Goal: Book appointment/travel/reservation

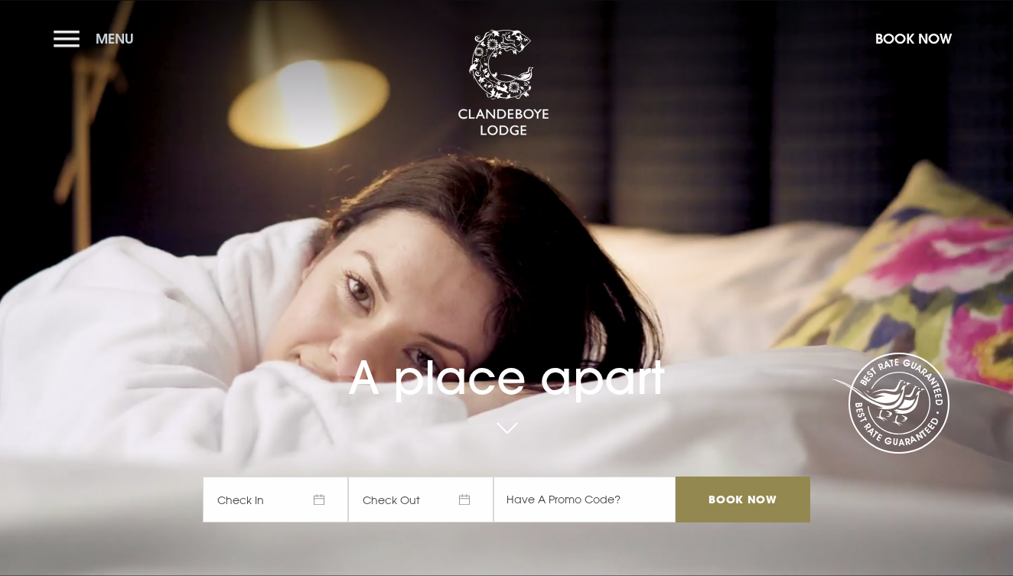
click at [67, 37] on button "Menu" at bounding box center [98, 38] width 88 height 33
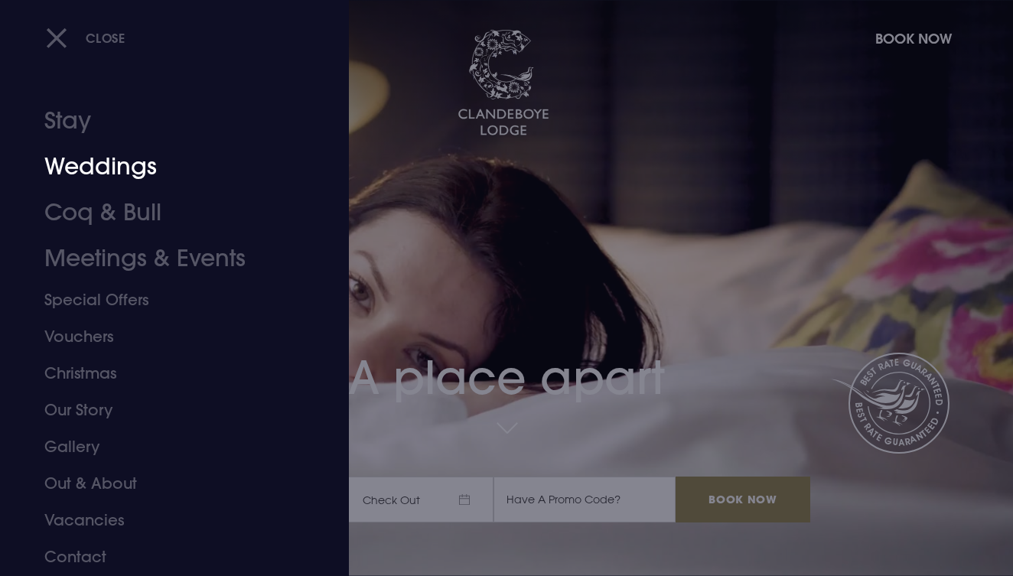
click at [110, 163] on link "Weddings" at bounding box center [163, 167] width 239 height 46
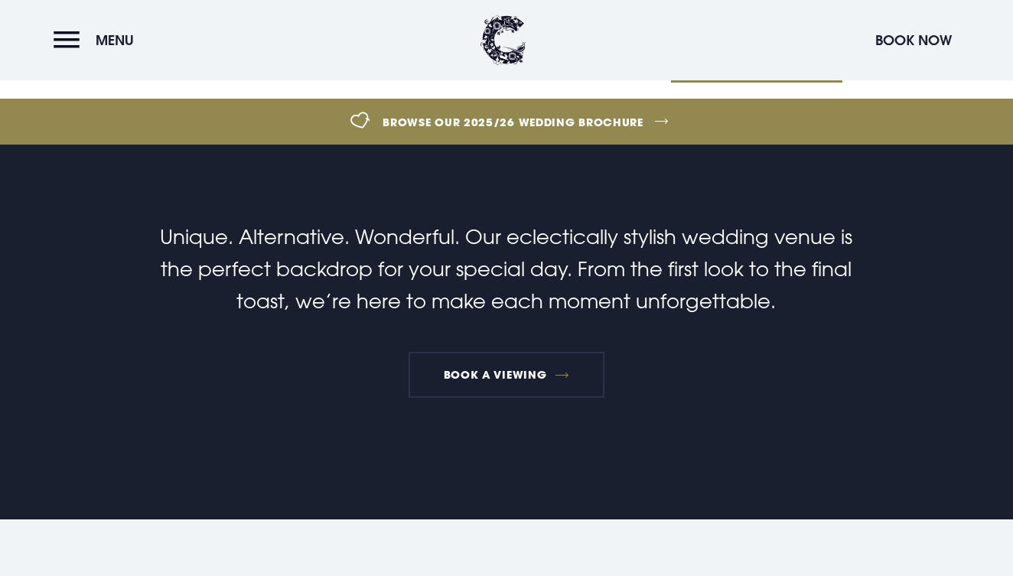
scroll to position [499, 0]
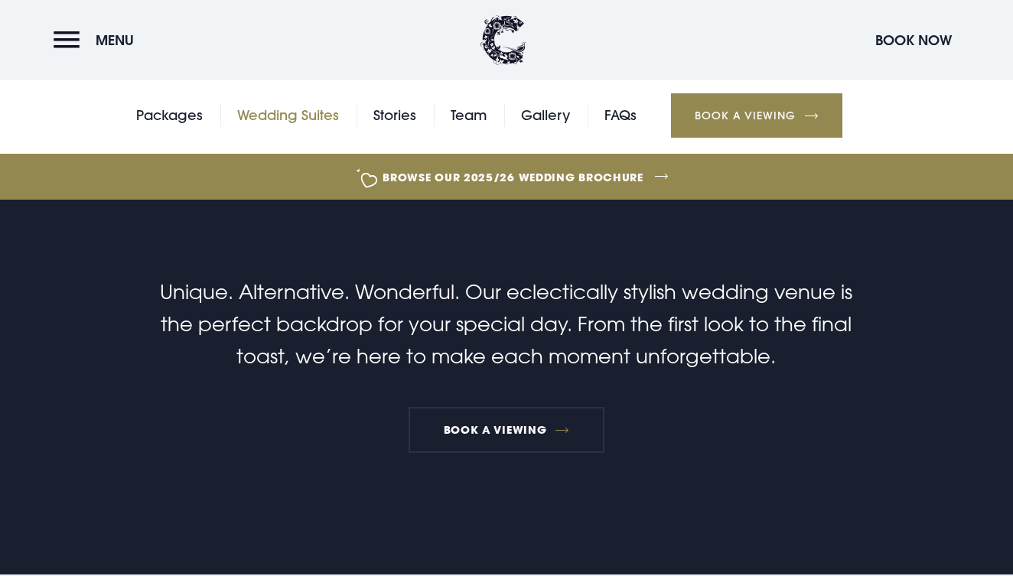
click at [304, 116] on link "Wedding Suites" at bounding box center [288, 115] width 102 height 23
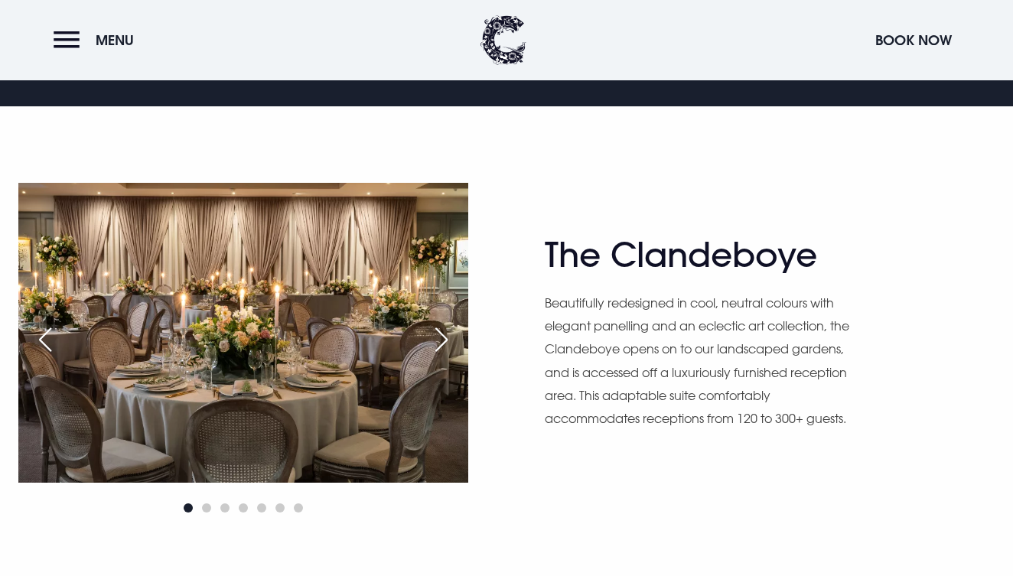
scroll to position [847, 0]
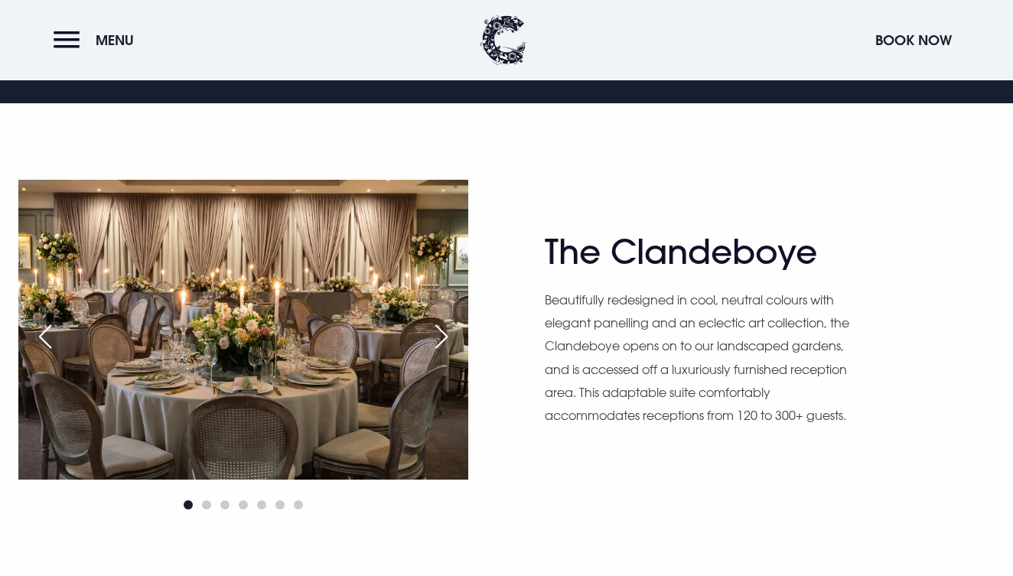
click at [446, 339] on div "Next slide" at bounding box center [441, 337] width 38 height 34
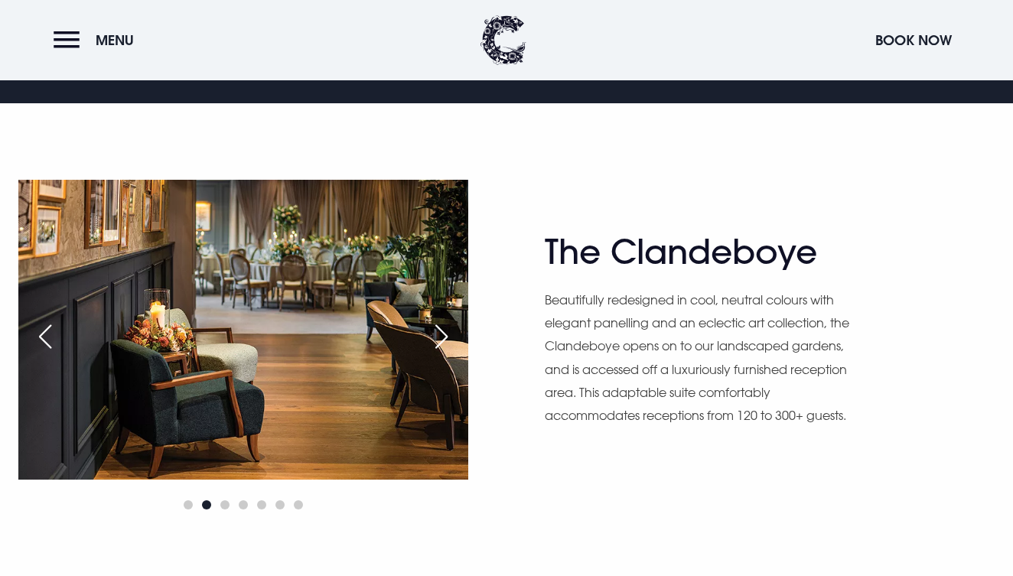
click at [446, 339] on div "Next slide" at bounding box center [441, 337] width 38 height 34
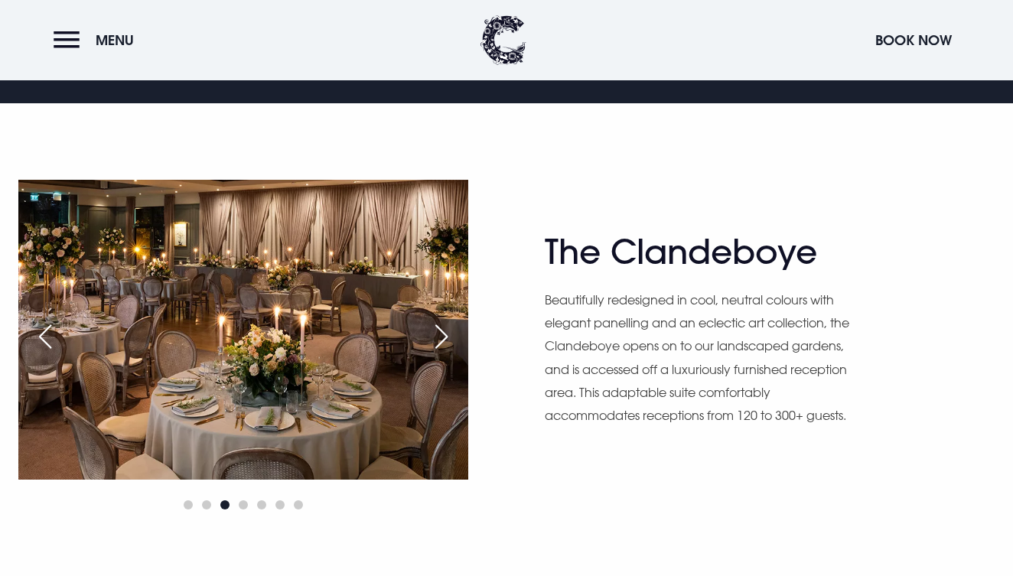
click at [446, 339] on div "Next slide" at bounding box center [441, 337] width 38 height 34
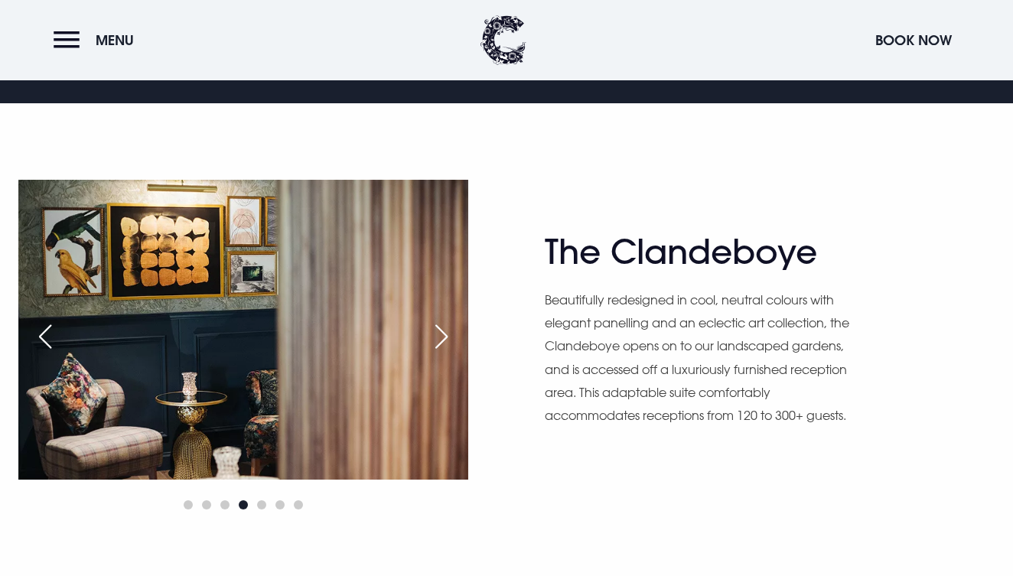
click at [446, 339] on div "Next slide" at bounding box center [441, 337] width 38 height 34
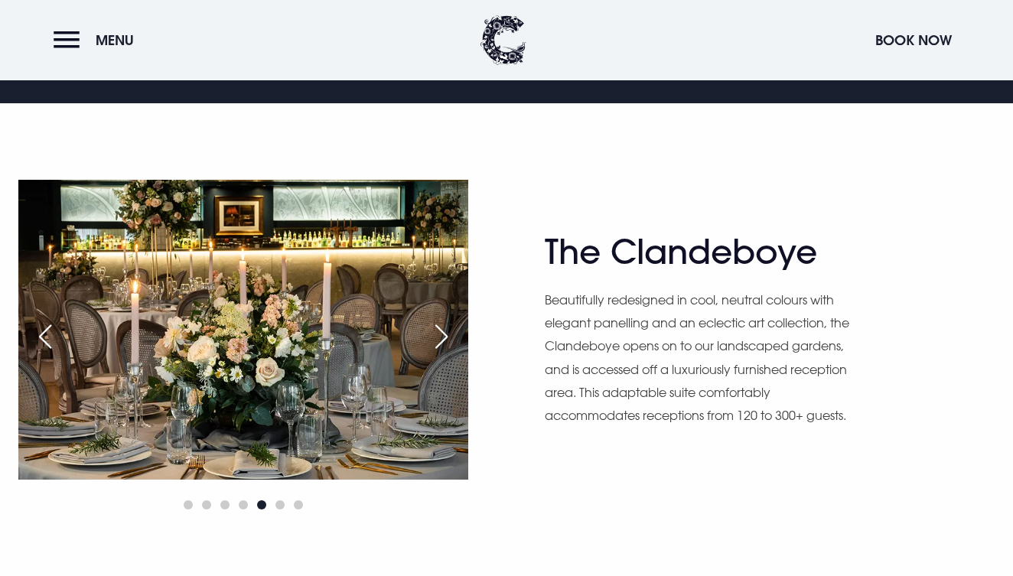
click at [446, 339] on div "Next slide" at bounding box center [441, 337] width 38 height 34
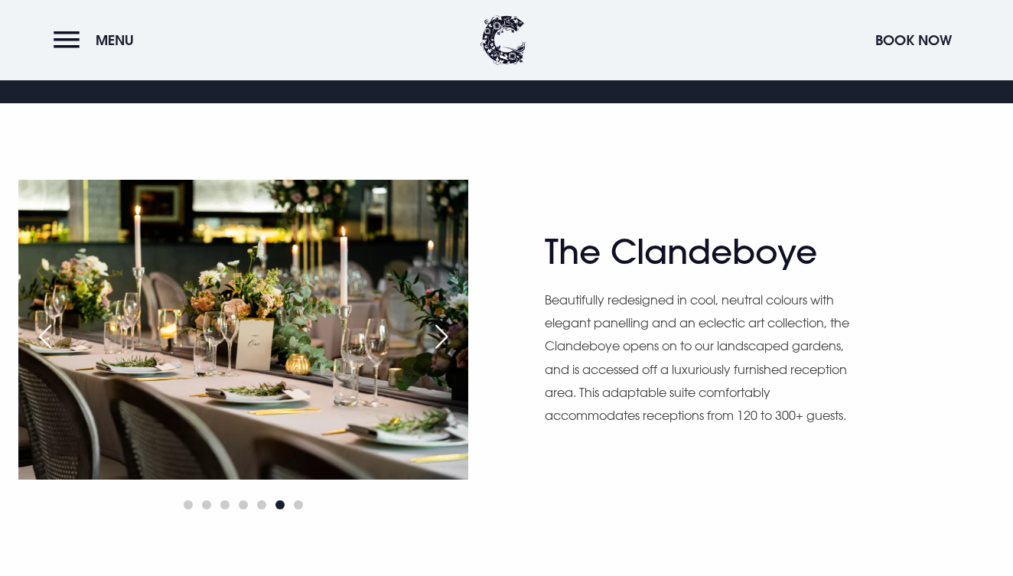
click at [446, 339] on div "Next slide" at bounding box center [441, 337] width 38 height 34
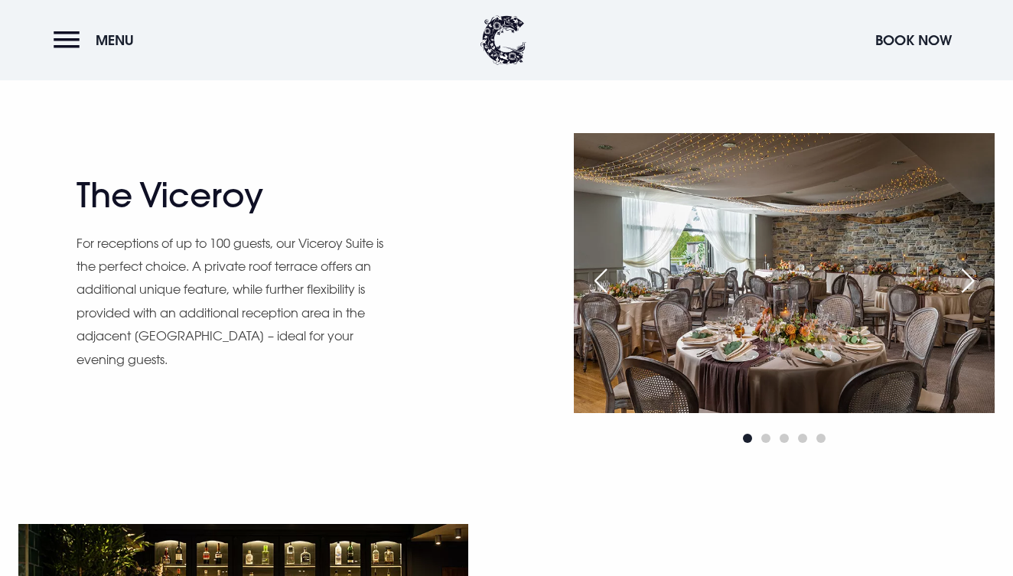
scroll to position [1312, 0]
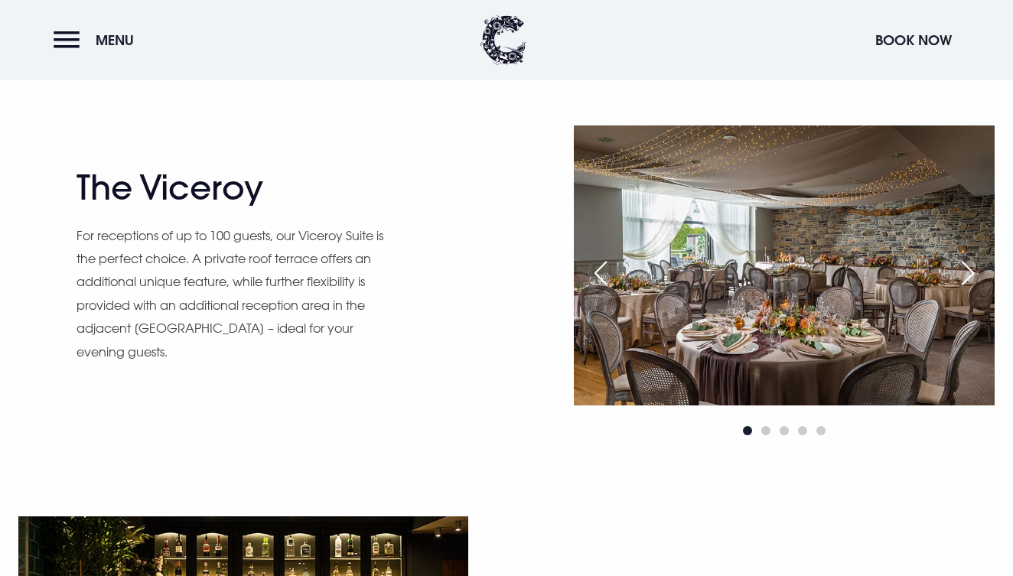
click at [964, 277] on div "Next slide" at bounding box center [968, 273] width 38 height 34
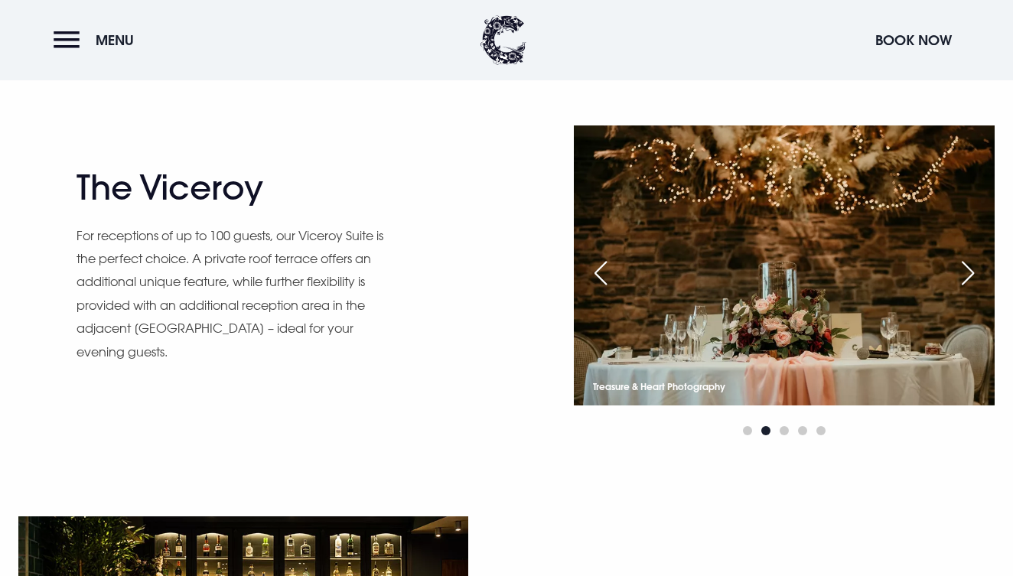
click at [965, 277] on div "Next slide" at bounding box center [968, 273] width 38 height 34
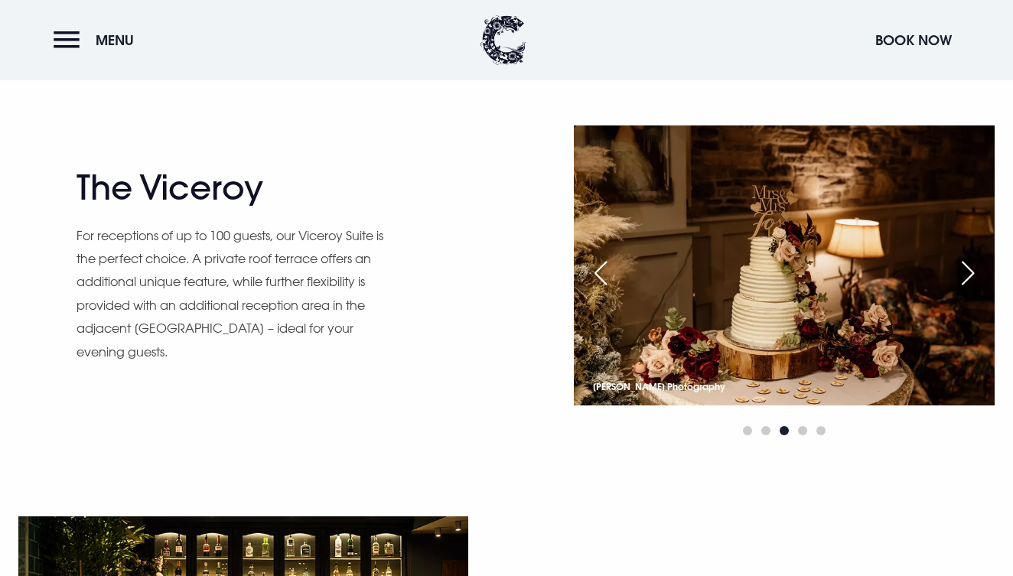
click at [965, 276] on div "Next slide" at bounding box center [968, 273] width 38 height 34
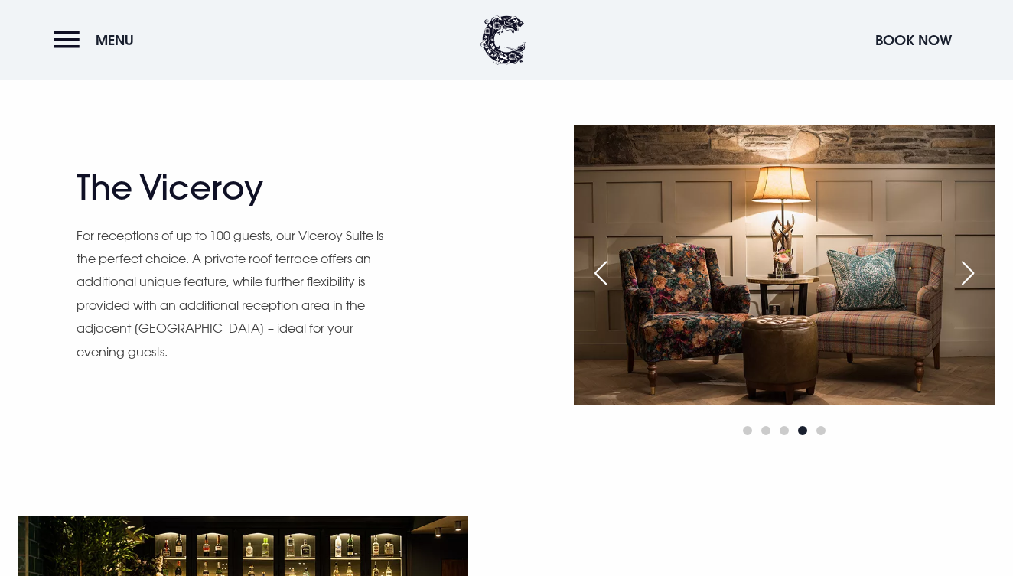
click at [965, 276] on div "Next slide" at bounding box center [968, 273] width 38 height 34
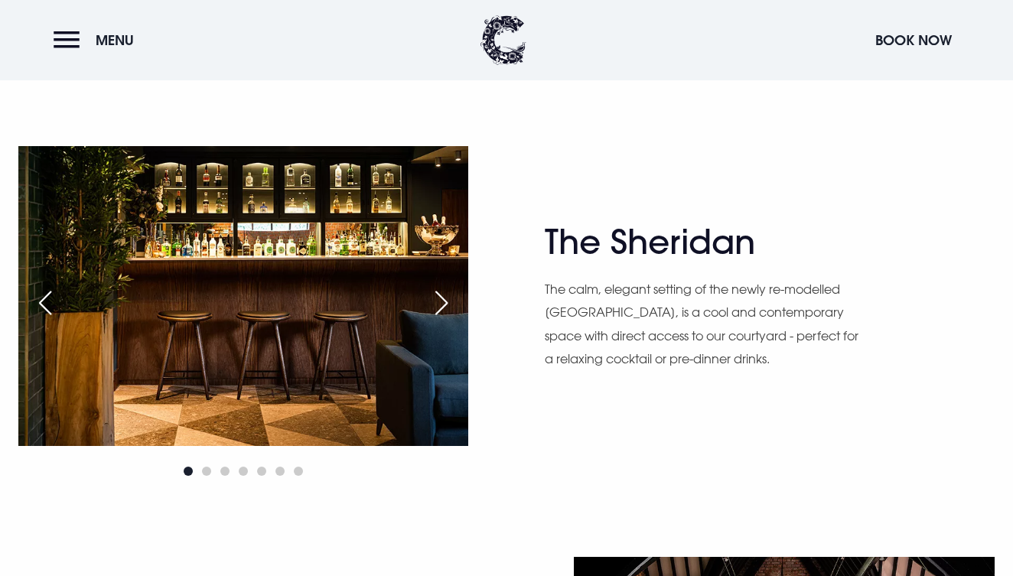
scroll to position [1708, 0]
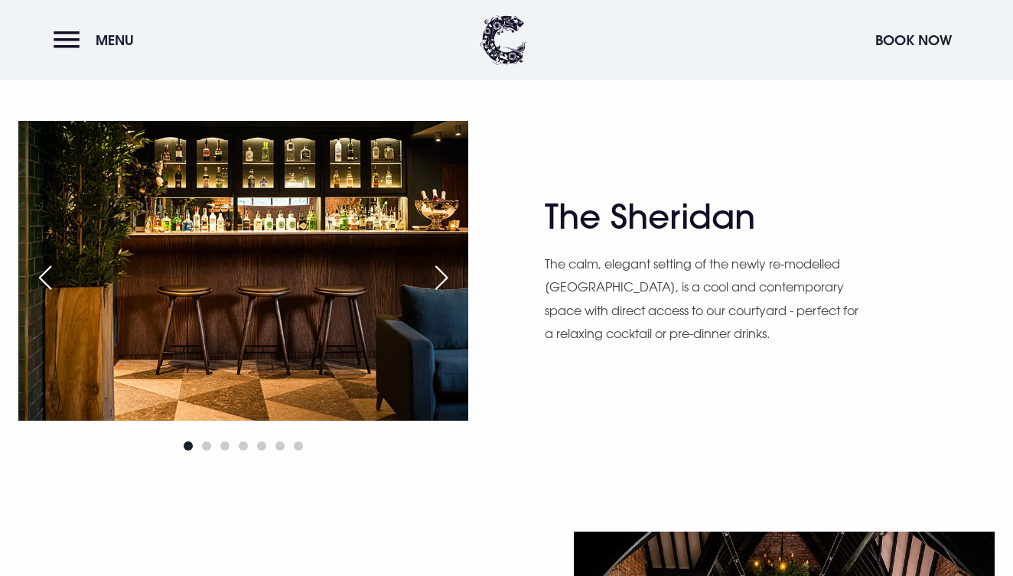
click at [448, 275] on div "Next slide" at bounding box center [441, 278] width 38 height 34
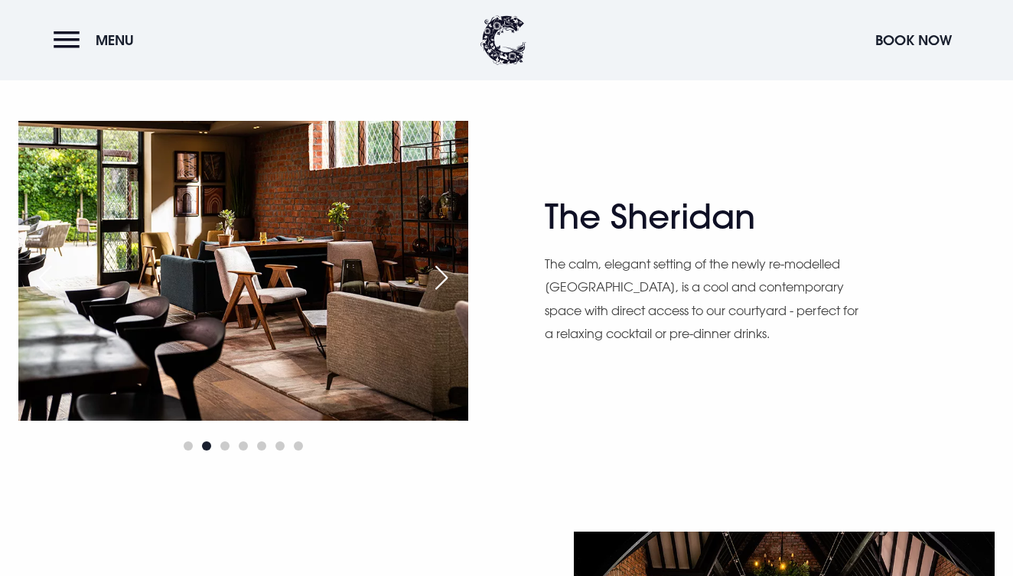
click at [448, 275] on div "Next slide" at bounding box center [441, 278] width 38 height 34
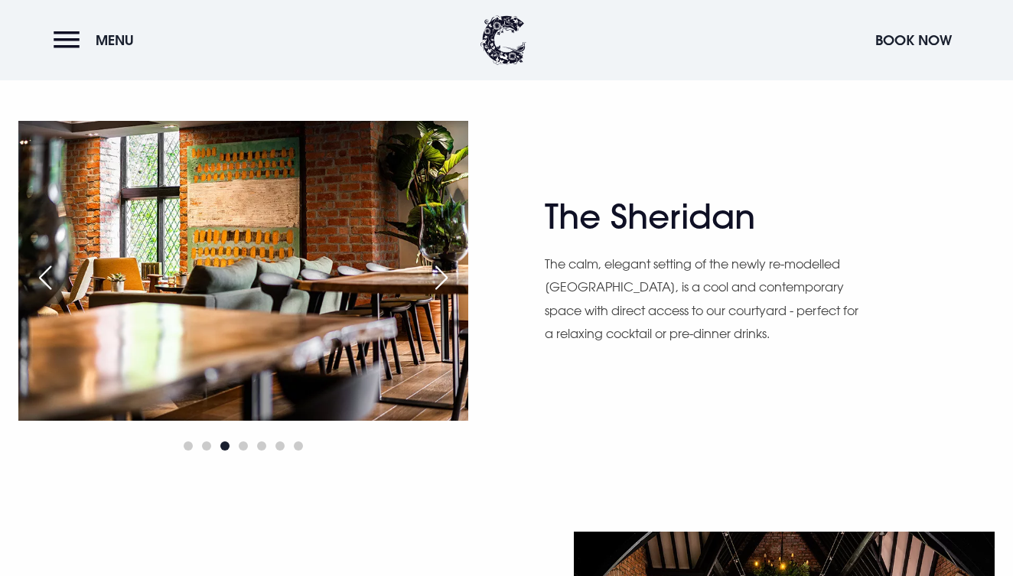
click at [448, 275] on div "Next slide" at bounding box center [441, 278] width 38 height 34
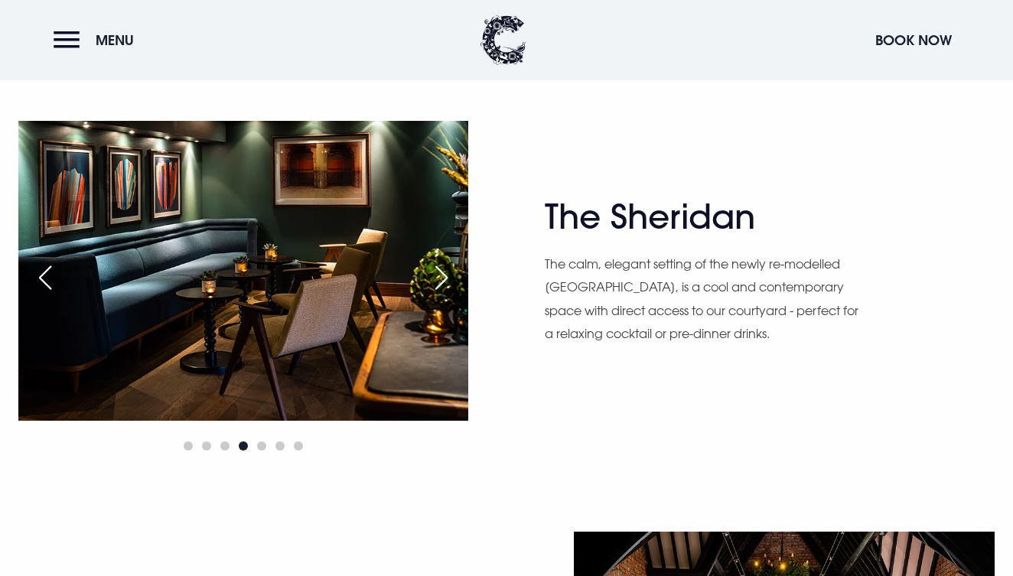
click at [448, 275] on div "Next slide" at bounding box center [441, 278] width 38 height 34
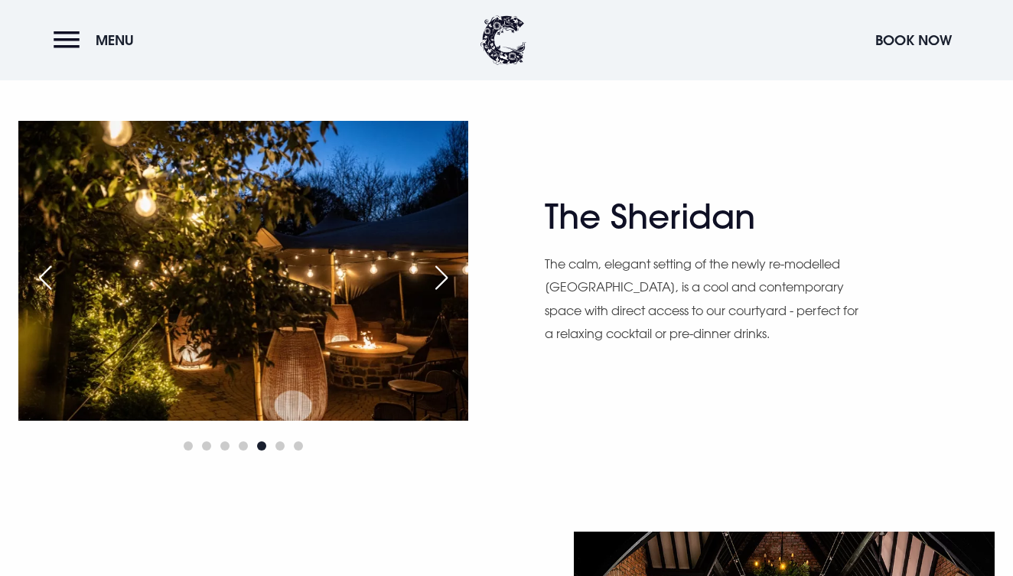
click at [448, 275] on div "Next slide" at bounding box center [441, 278] width 38 height 34
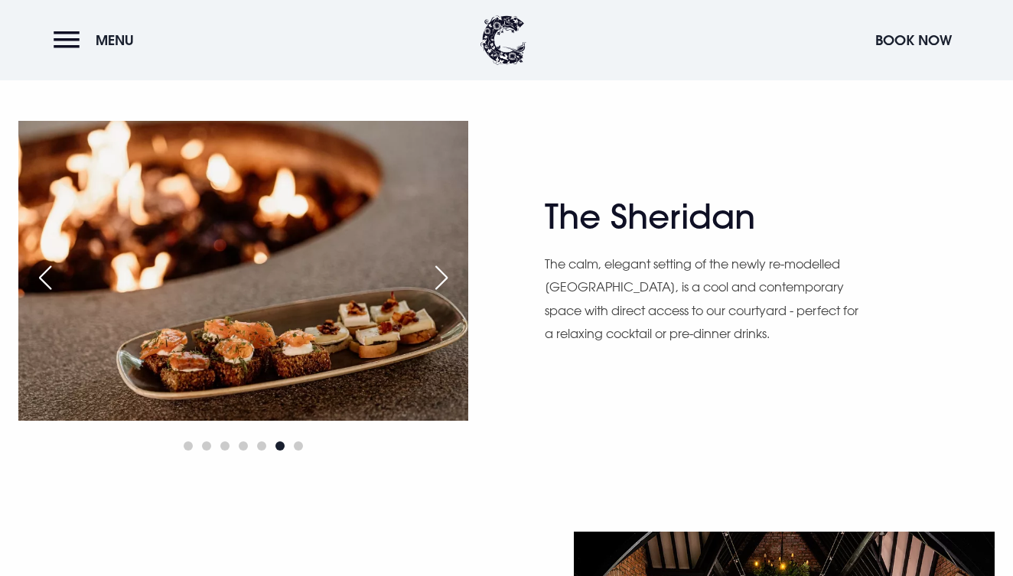
click at [448, 275] on div "Next slide" at bounding box center [441, 278] width 38 height 34
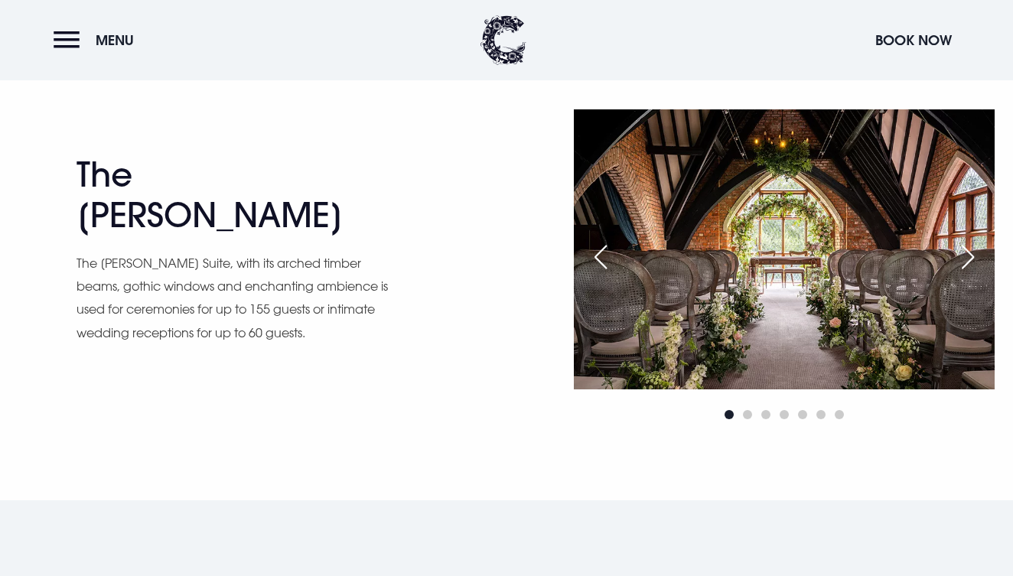
scroll to position [2132, 0]
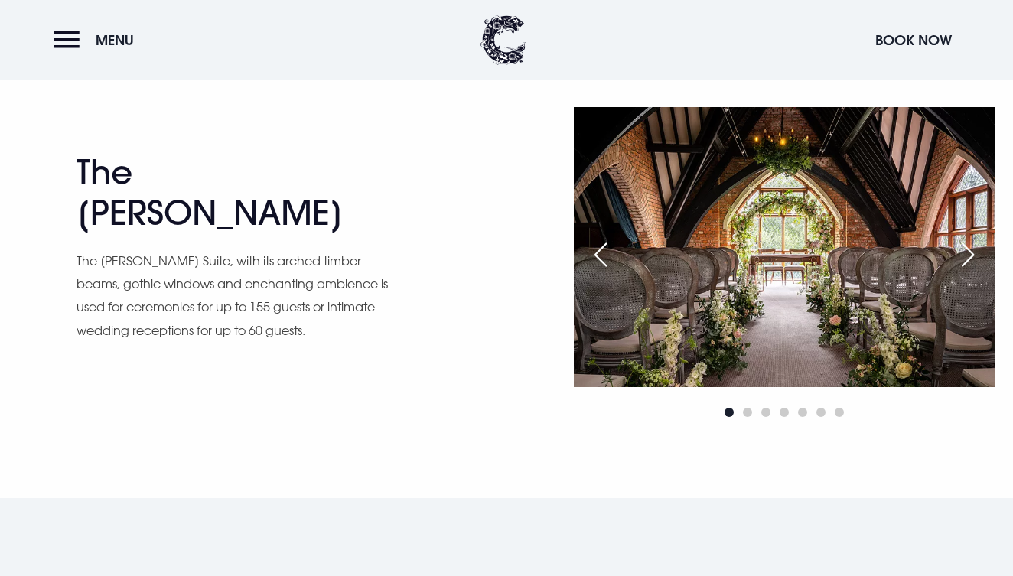
click at [972, 256] on div "Next slide" at bounding box center [968, 255] width 38 height 34
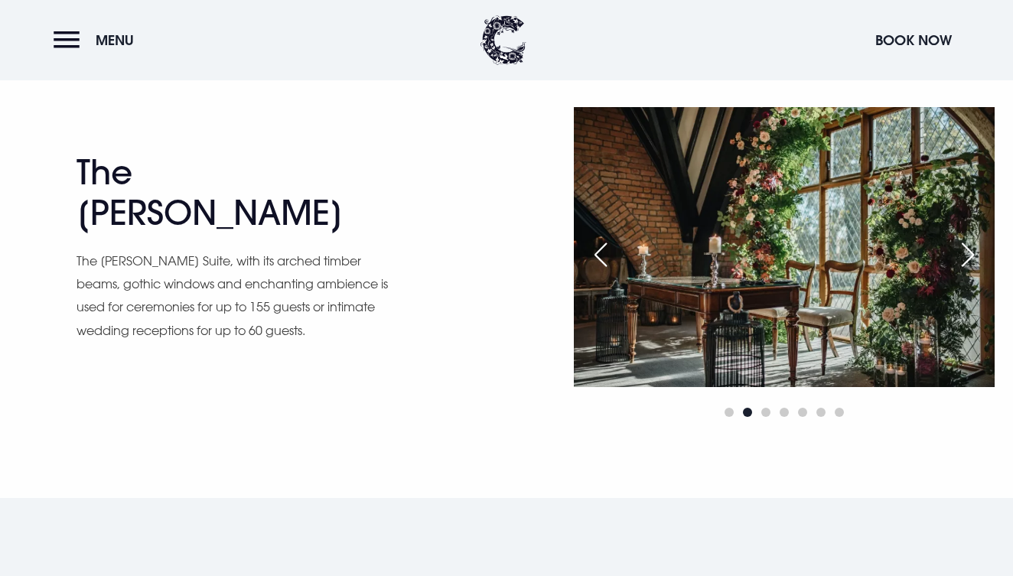
click at [972, 256] on div "Next slide" at bounding box center [968, 255] width 38 height 34
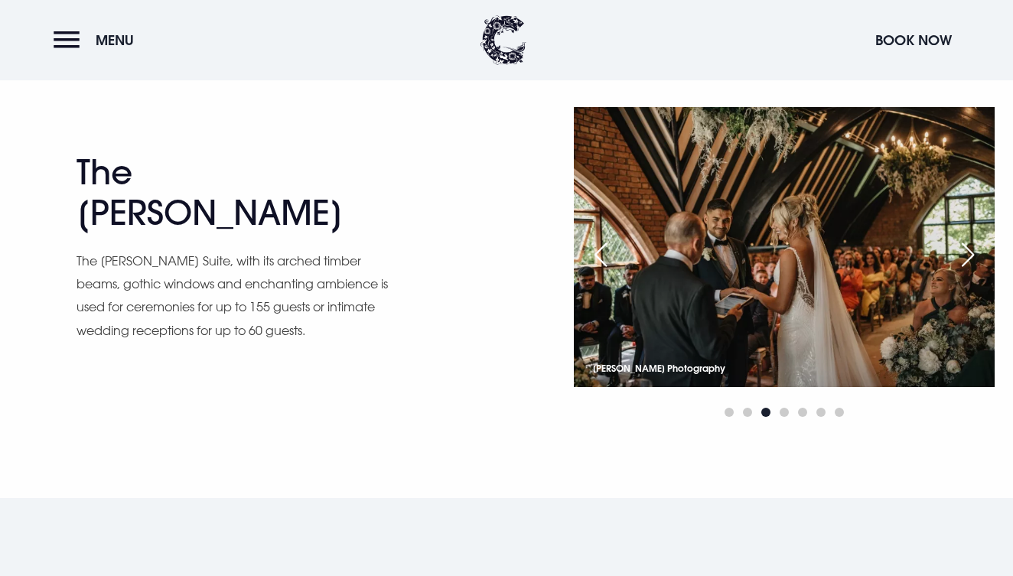
click at [972, 256] on div "Next slide" at bounding box center [968, 255] width 38 height 34
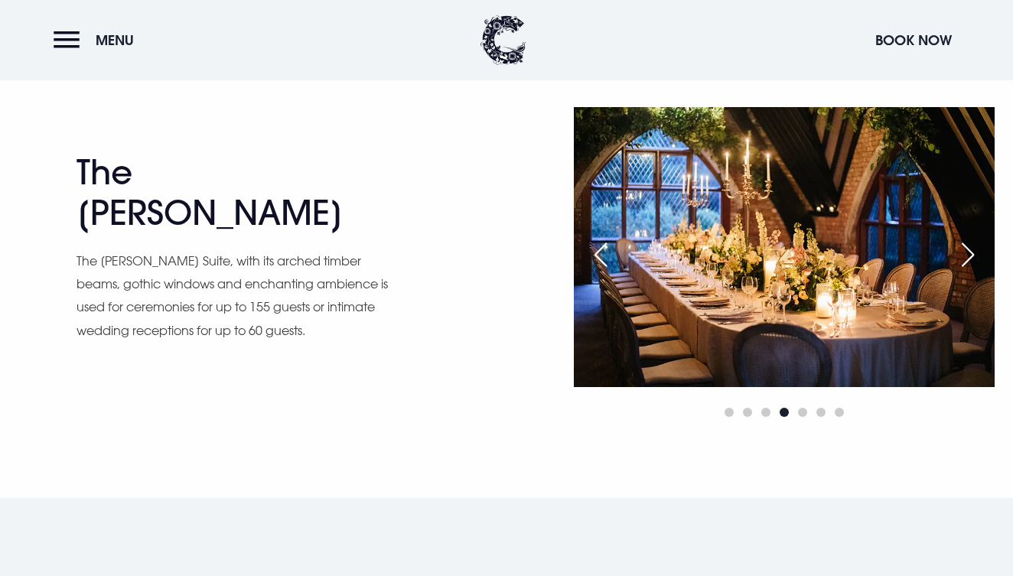
click at [972, 256] on div "Next slide" at bounding box center [968, 255] width 38 height 34
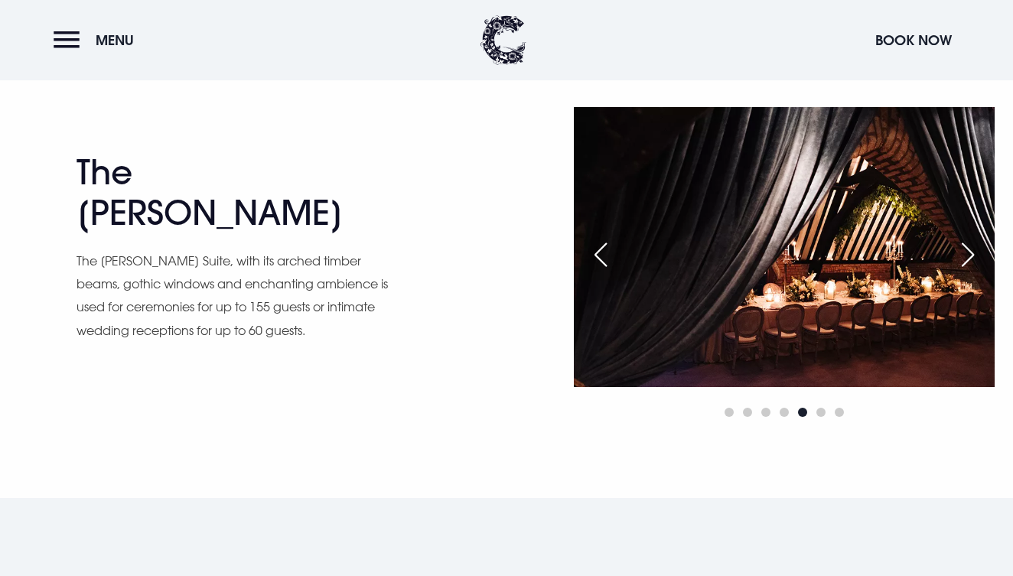
click at [972, 256] on div "Next slide" at bounding box center [968, 255] width 38 height 34
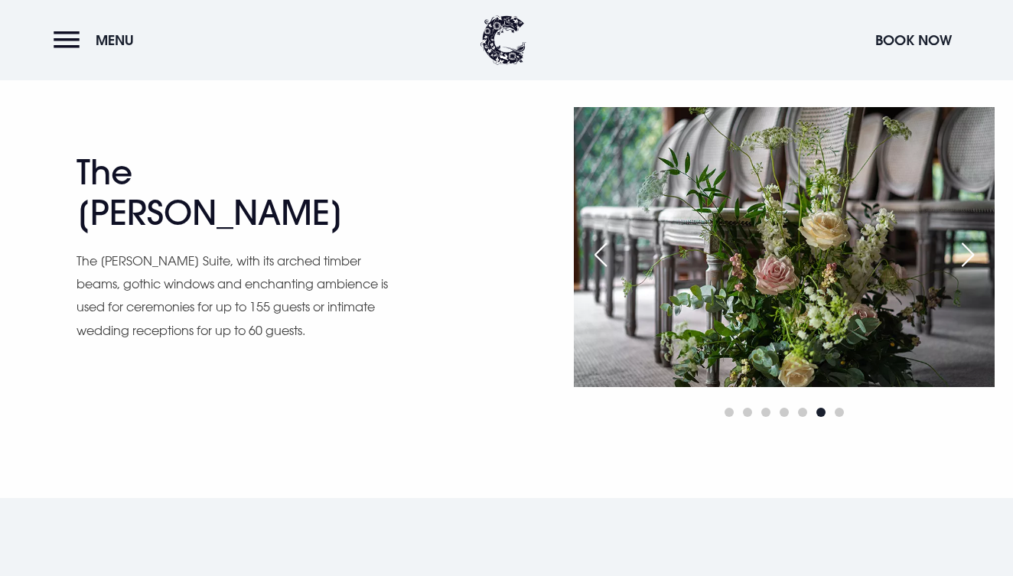
click at [972, 256] on div "Next slide" at bounding box center [968, 255] width 38 height 34
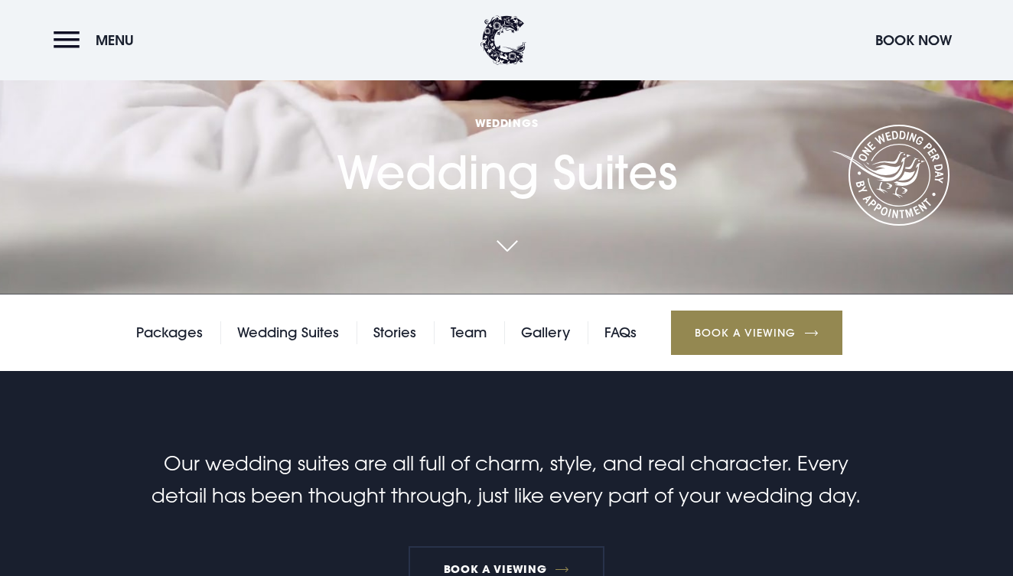
scroll to position [282, 0]
click at [177, 337] on link "Packages" at bounding box center [169, 332] width 67 height 23
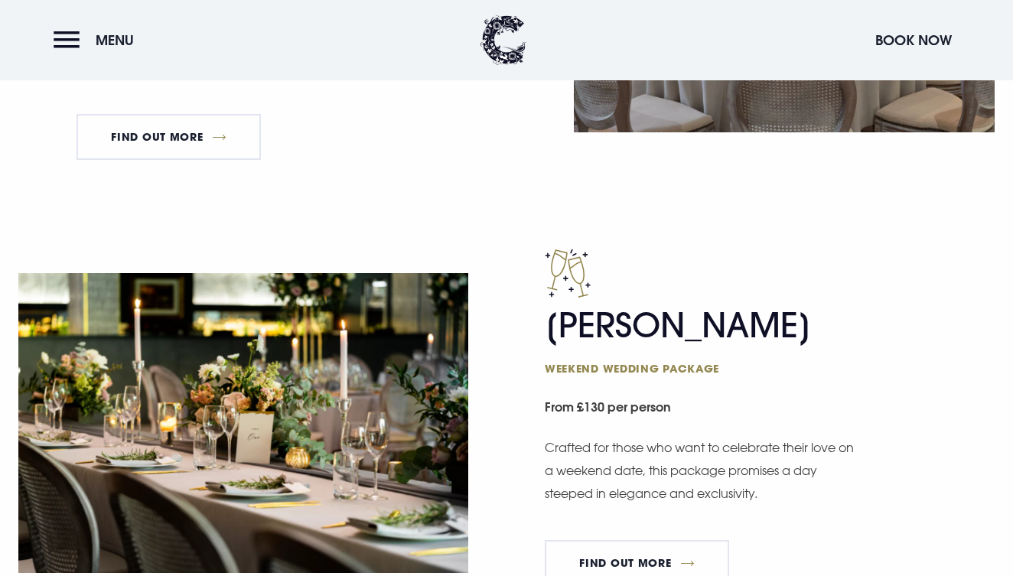
scroll to position [1190, 0]
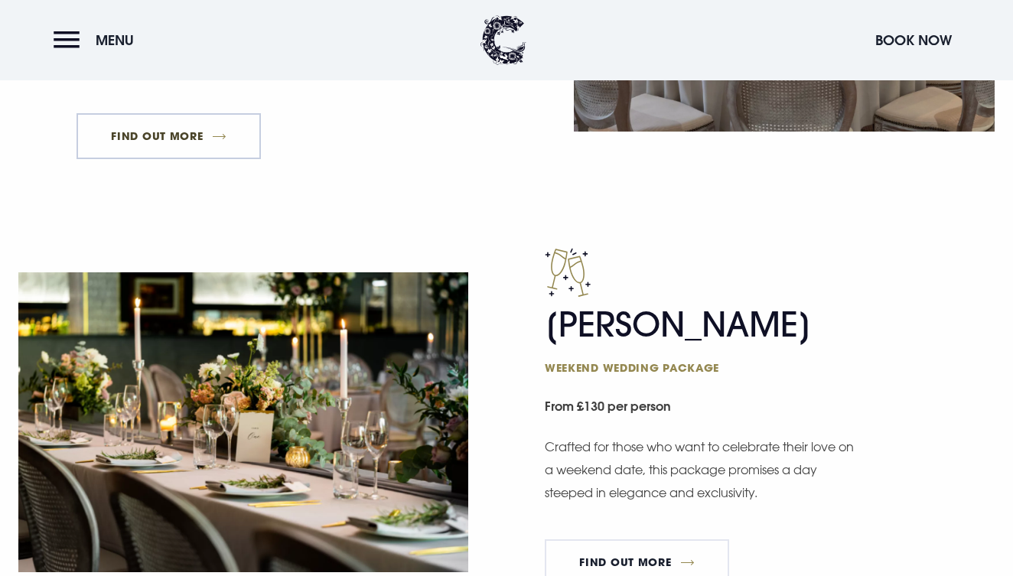
click at [204, 141] on link "FIND OUT MORE" at bounding box center [169, 136] width 184 height 46
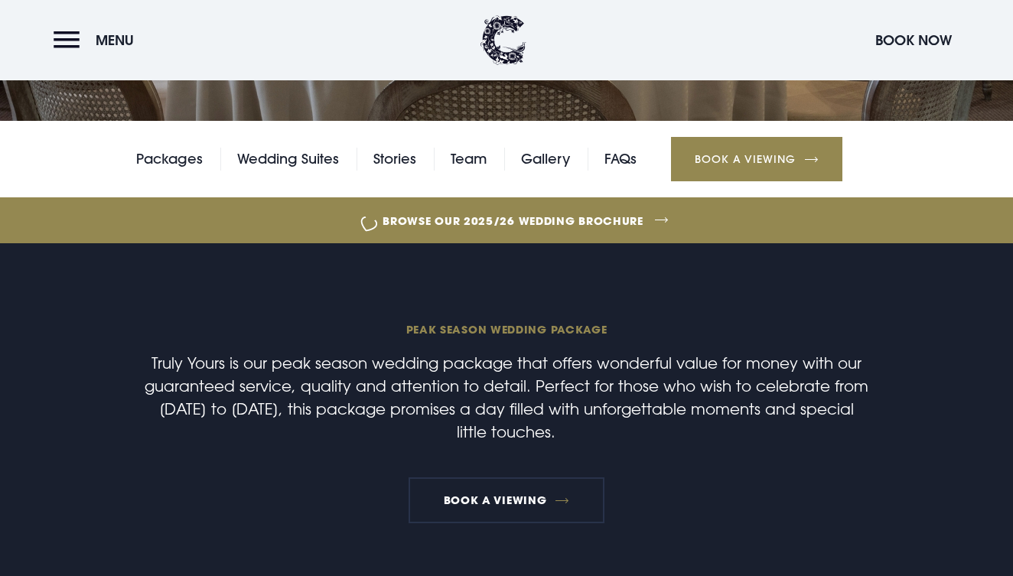
scroll to position [311, 0]
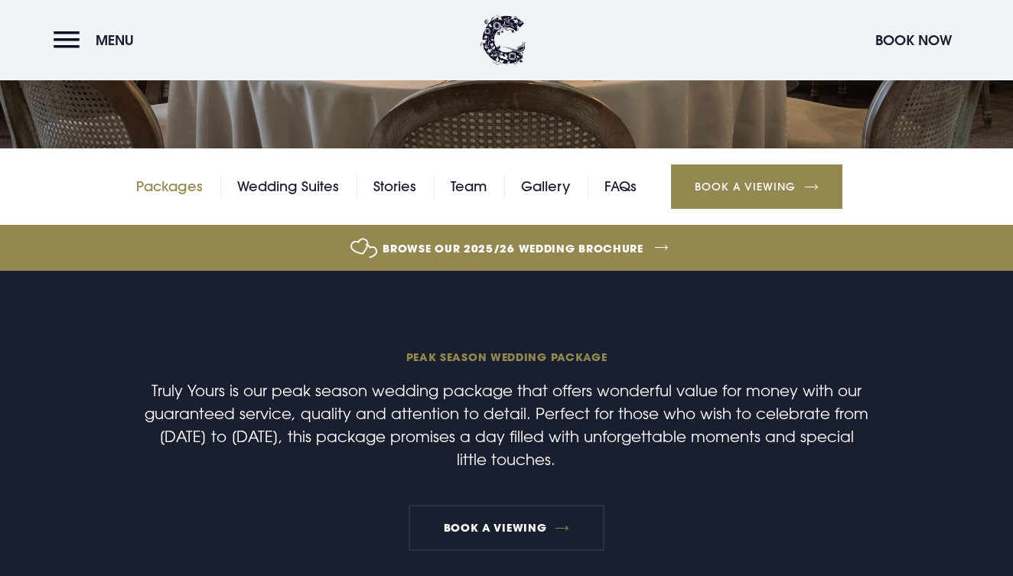
click at [186, 187] on link "Packages" at bounding box center [169, 186] width 67 height 23
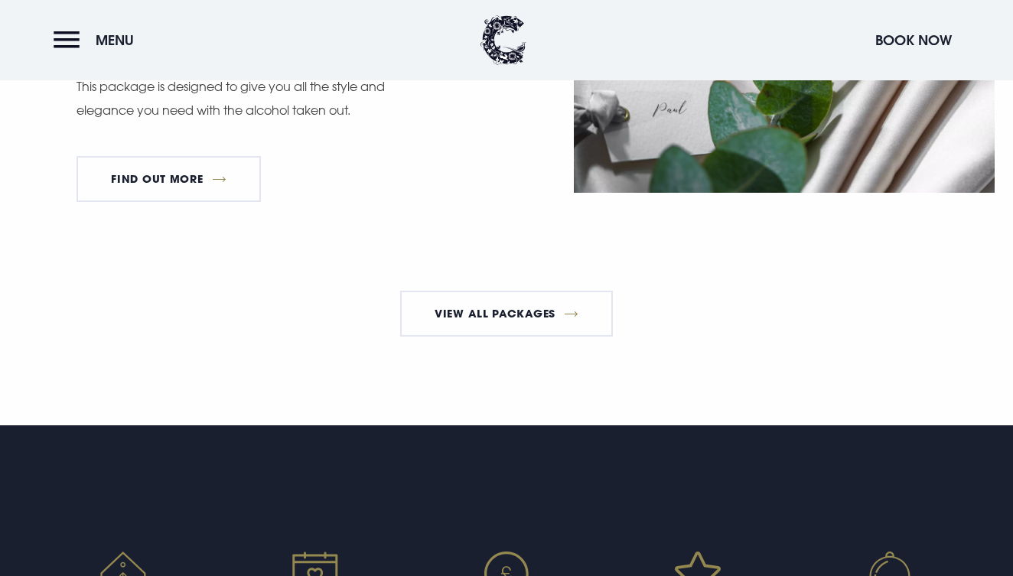
scroll to position [2896, 0]
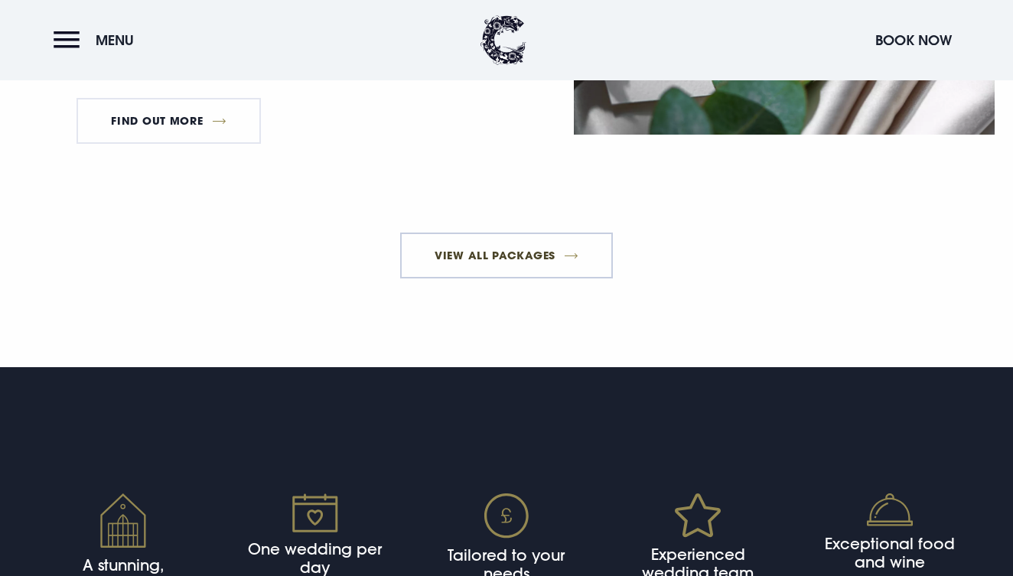
click at [529, 278] on link "View All Packages" at bounding box center [506, 256] width 213 height 46
